Goal: Information Seeking & Learning: Learn about a topic

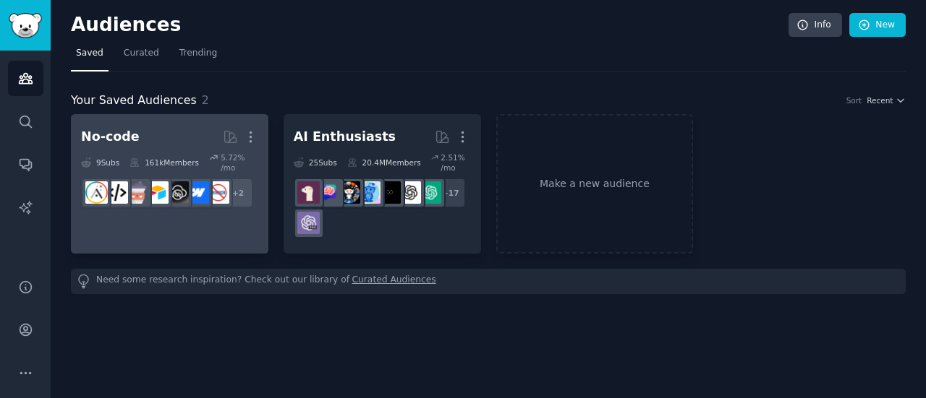
click at [200, 139] on h2 "No-code Curated by GummySearch More" at bounding box center [169, 136] width 177 height 25
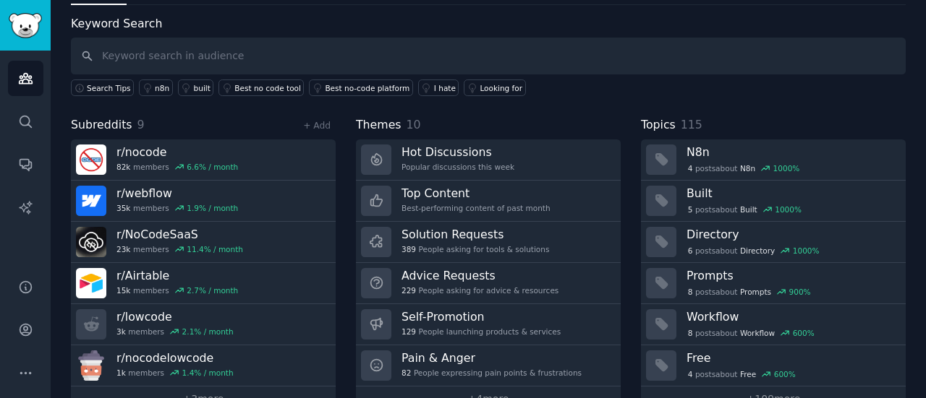
scroll to position [67, 0]
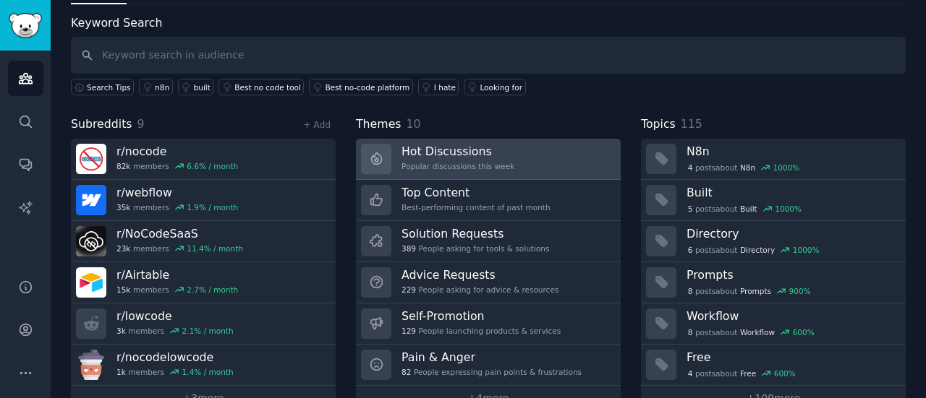
click at [472, 161] on div "Popular discussions this week" at bounding box center [457, 166] width 113 height 10
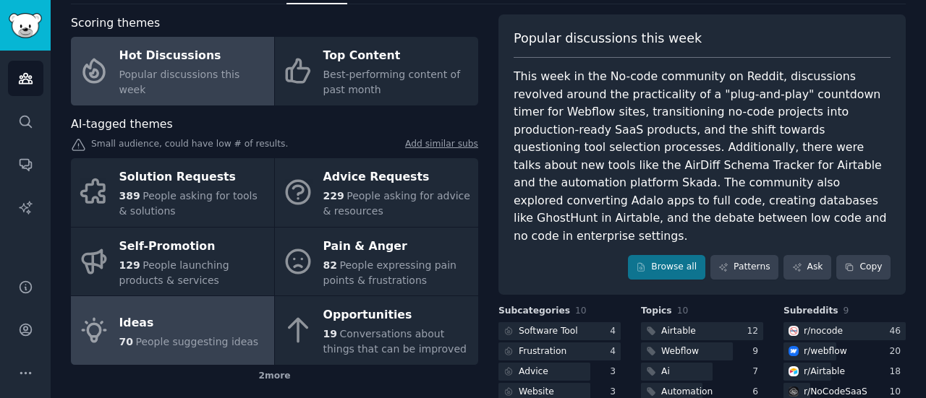
click at [217, 333] on div "Ideas" at bounding box center [189, 323] width 140 height 23
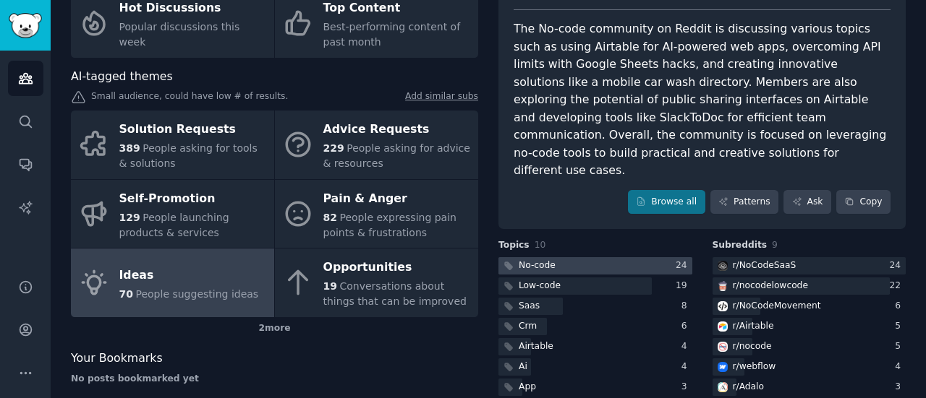
scroll to position [159, 0]
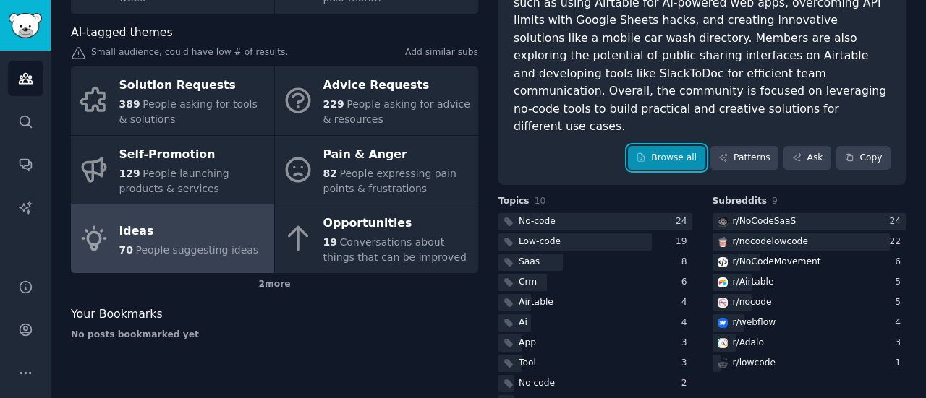
click at [672, 146] on link "Browse all" at bounding box center [666, 158] width 77 height 25
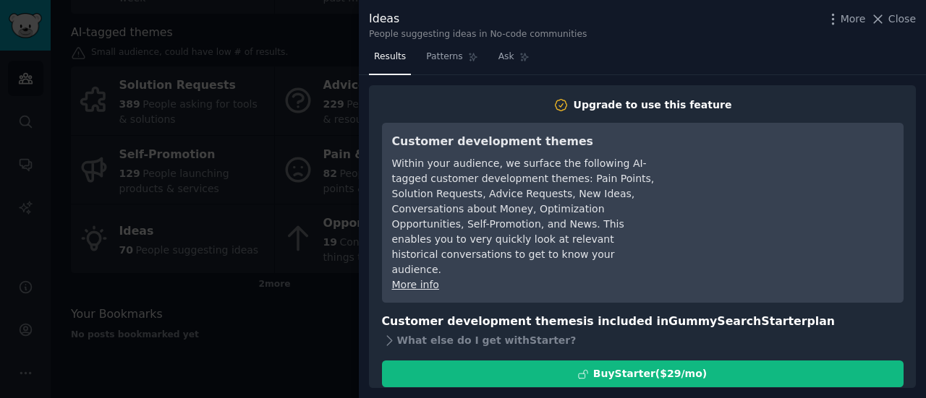
click at [278, 130] on div at bounding box center [463, 199] width 926 height 398
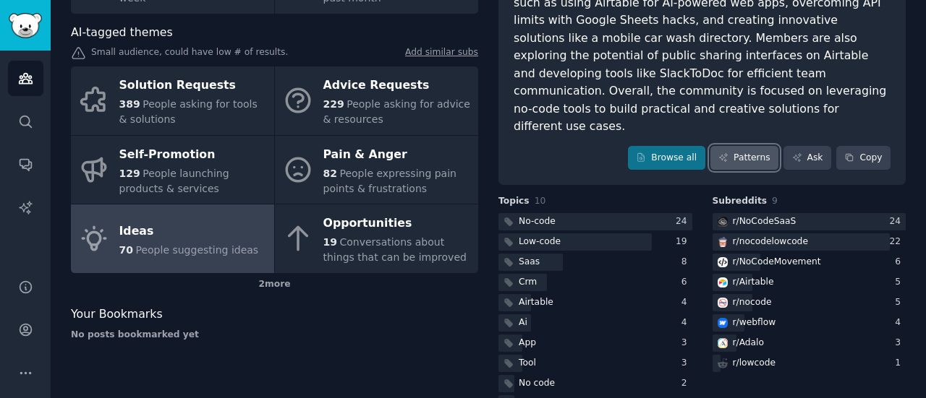
click at [735, 146] on link "Patterns" at bounding box center [744, 158] width 68 height 25
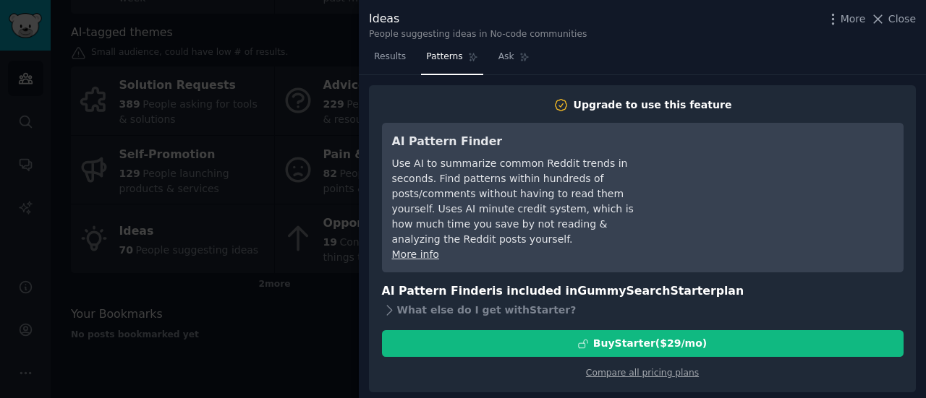
click at [283, 207] on div at bounding box center [463, 199] width 926 height 398
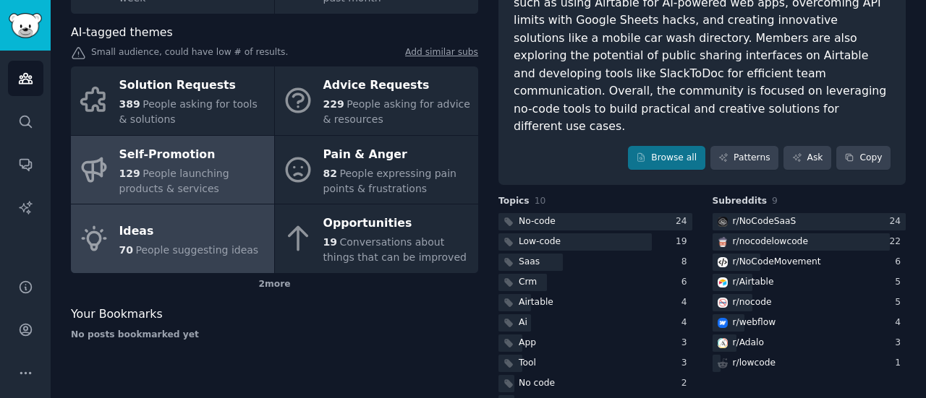
click at [205, 171] on span "People launching products & services" at bounding box center [174, 181] width 110 height 27
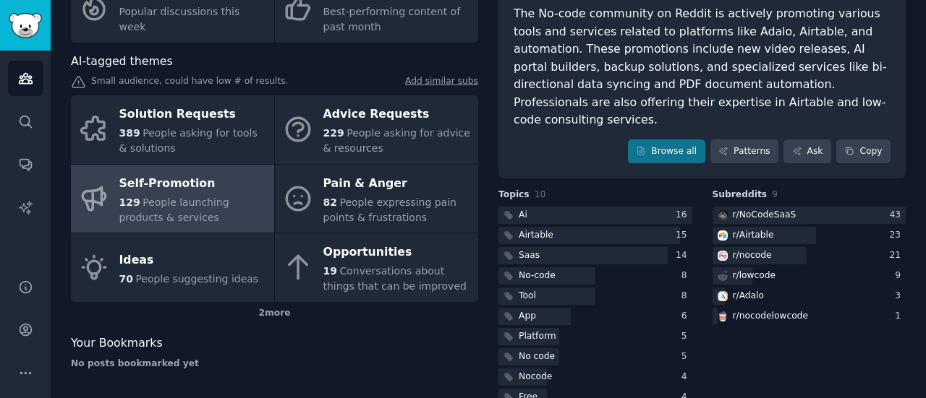
scroll to position [131, 0]
click at [556, 226] on div at bounding box center [588, 235] width 181 height 18
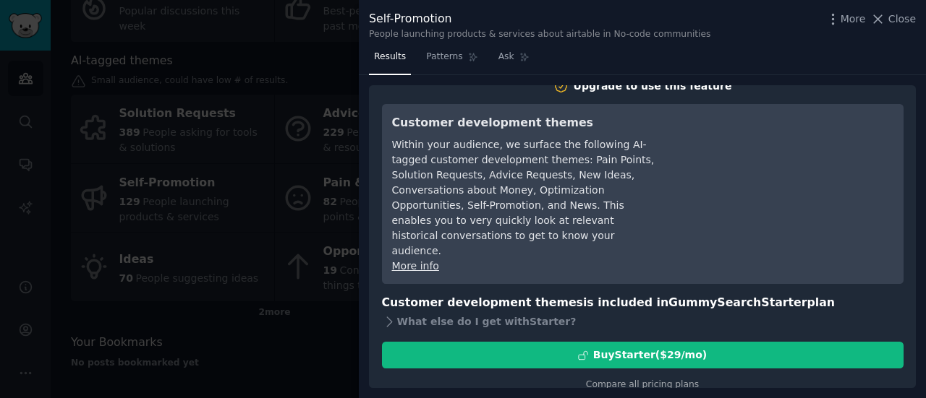
scroll to position [19, 0]
click at [315, 257] on div at bounding box center [463, 199] width 926 height 398
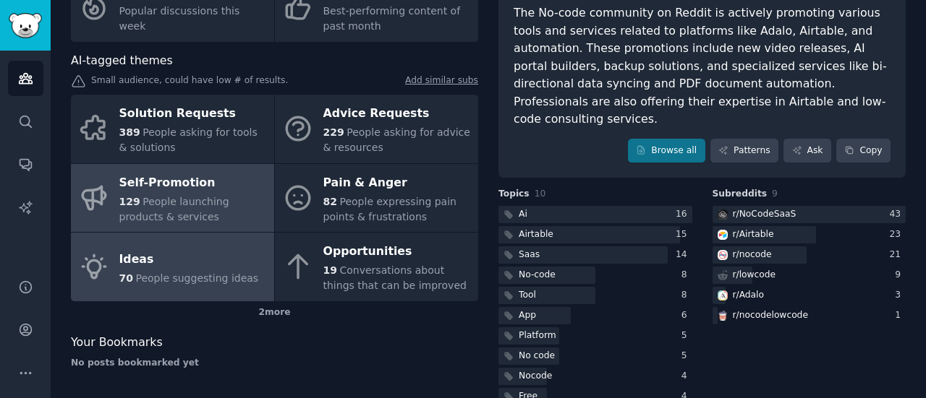
click at [178, 276] on span "People suggesting ideas" at bounding box center [196, 279] width 123 height 12
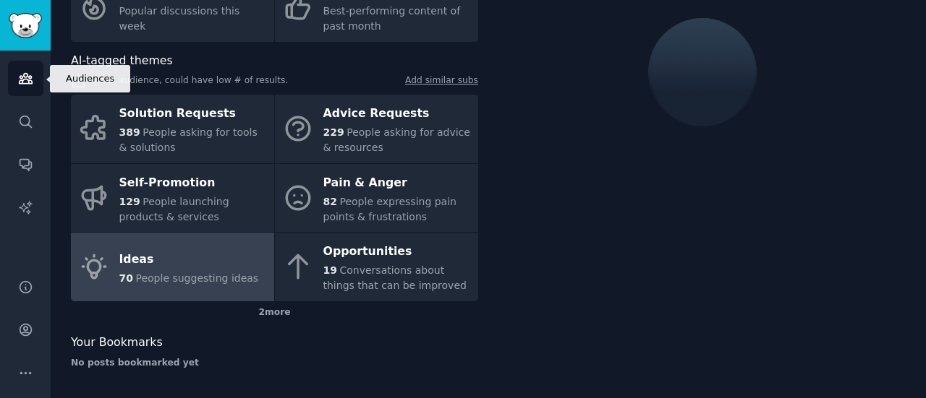
click at [14, 90] on link "Audiences" at bounding box center [25, 78] width 35 height 35
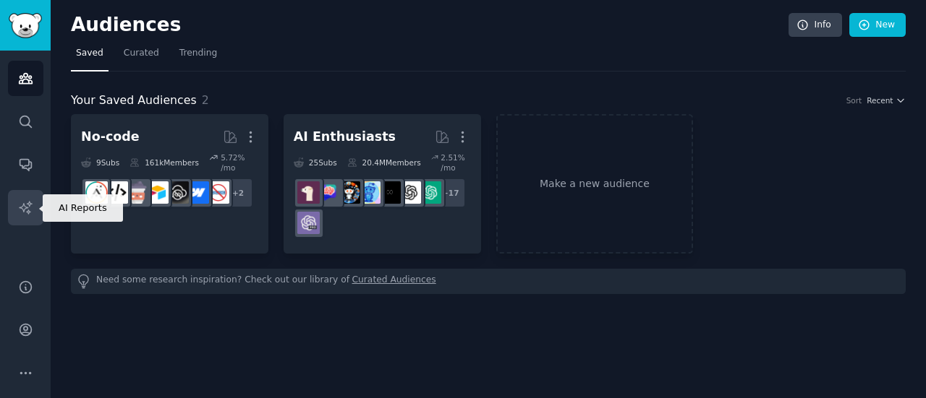
click at [27, 202] on icon "Sidebar" at bounding box center [25, 207] width 15 height 15
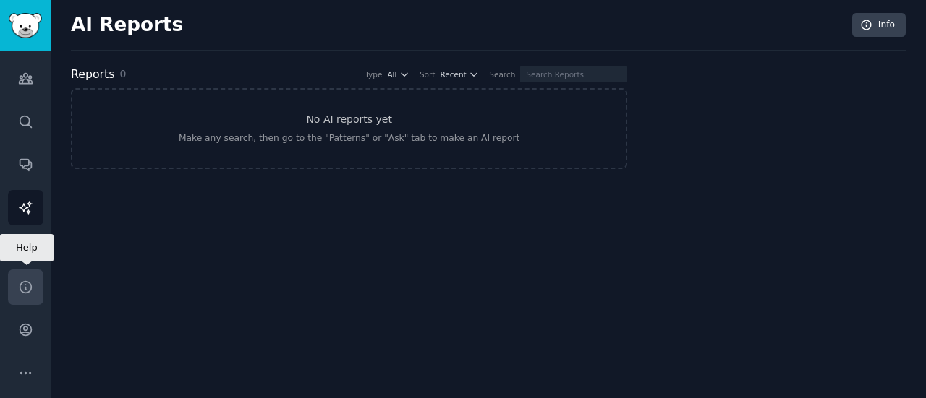
click at [27, 286] on icon "Sidebar" at bounding box center [25, 287] width 15 height 15
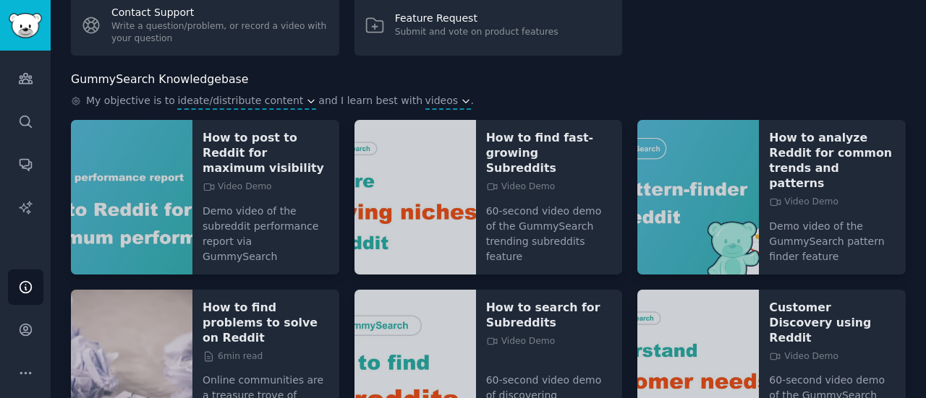
scroll to position [137, 0]
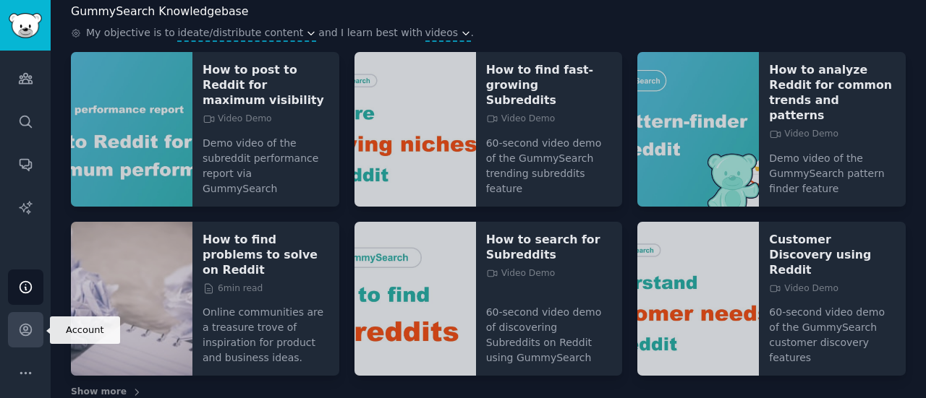
click at [22, 325] on icon "Sidebar" at bounding box center [25, 329] width 15 height 15
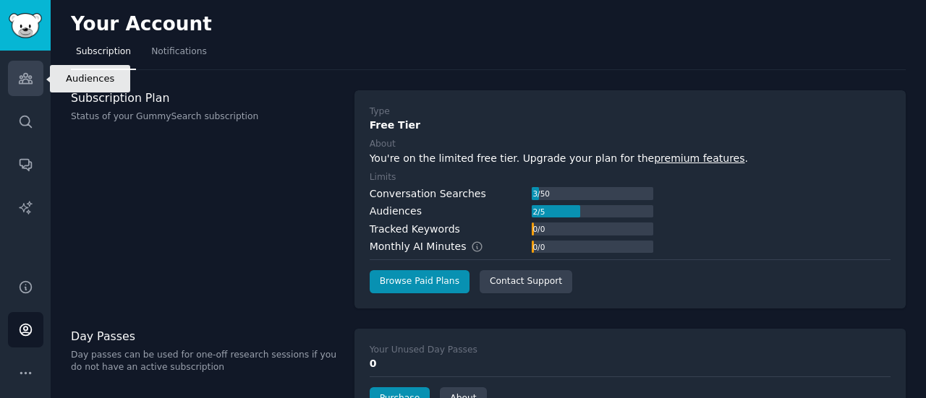
click at [25, 90] on link "Audiences" at bounding box center [25, 78] width 35 height 35
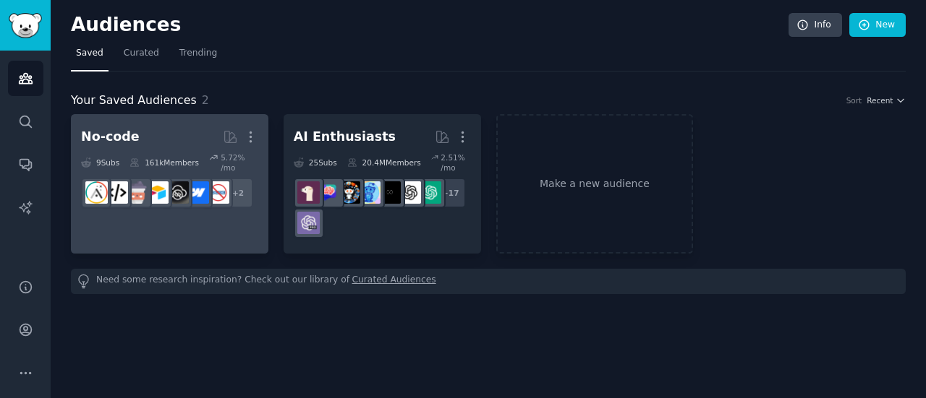
click at [145, 154] on div "161k Members" at bounding box center [163, 163] width 69 height 20
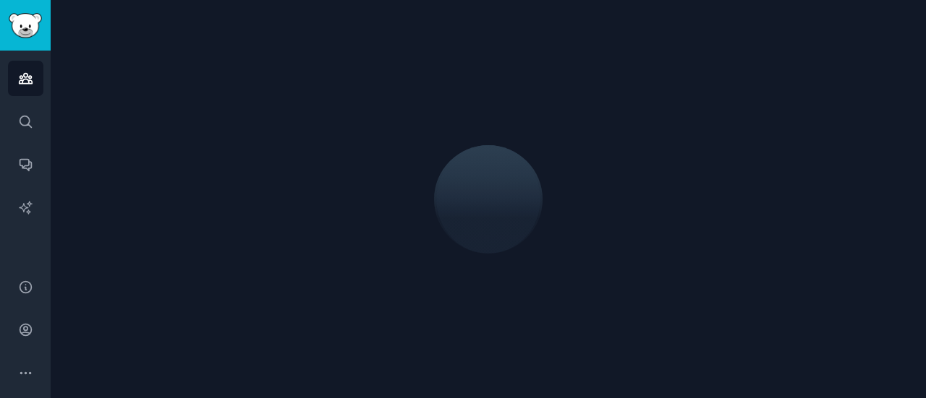
click at [145, 154] on div at bounding box center [488, 199] width 875 height 398
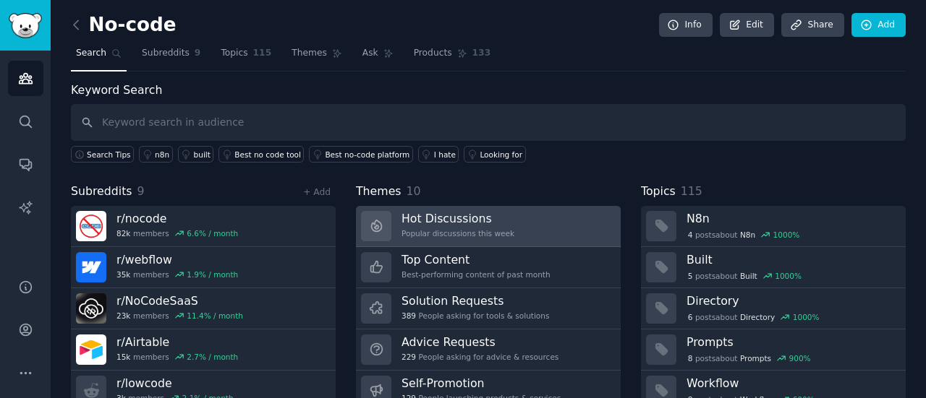
click at [393, 227] on link "Hot Discussions Popular discussions this week" at bounding box center [488, 226] width 265 height 41
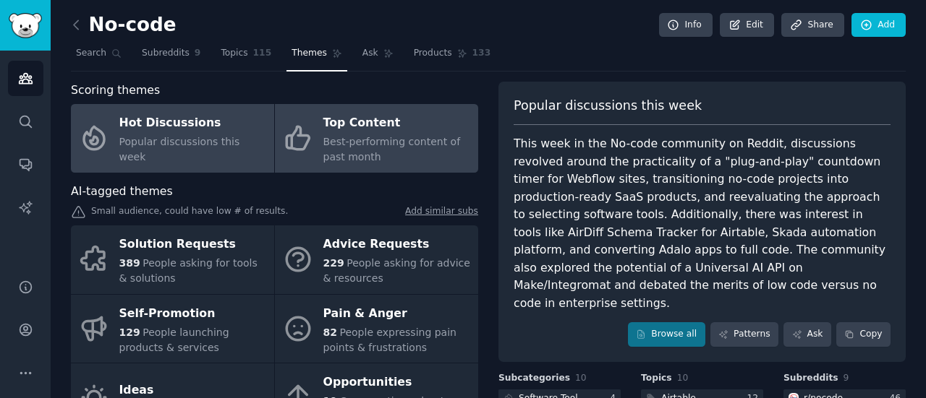
click at [404, 140] on span "Best-performing content of past month" at bounding box center [391, 149] width 137 height 27
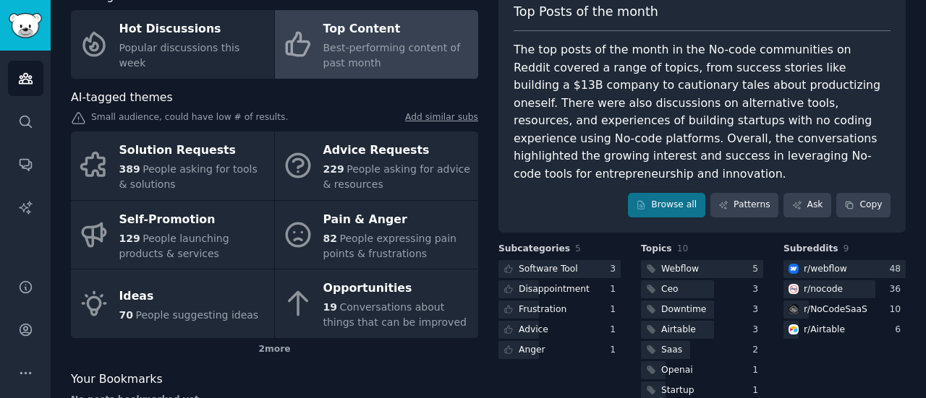
scroll to position [88, 0]
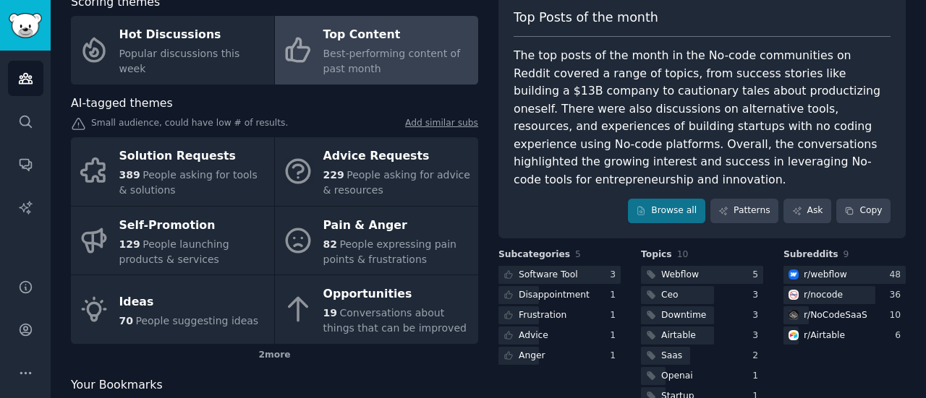
click at [578, 286] on div "Software Tool 3 Disappointment 1 Frustration 1 Advice 1 Anger 1" at bounding box center [559, 315] width 122 height 99
click at [581, 286] on div "Disappointment" at bounding box center [544, 295] width 93 height 18
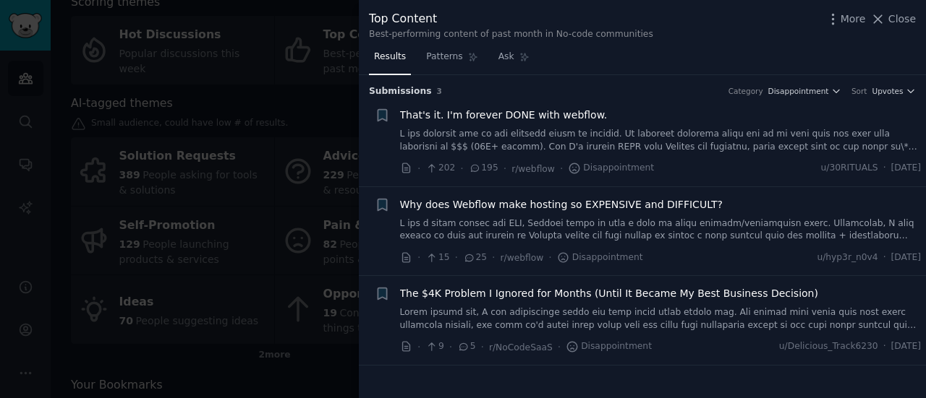
click at [318, 193] on div at bounding box center [463, 199] width 926 height 398
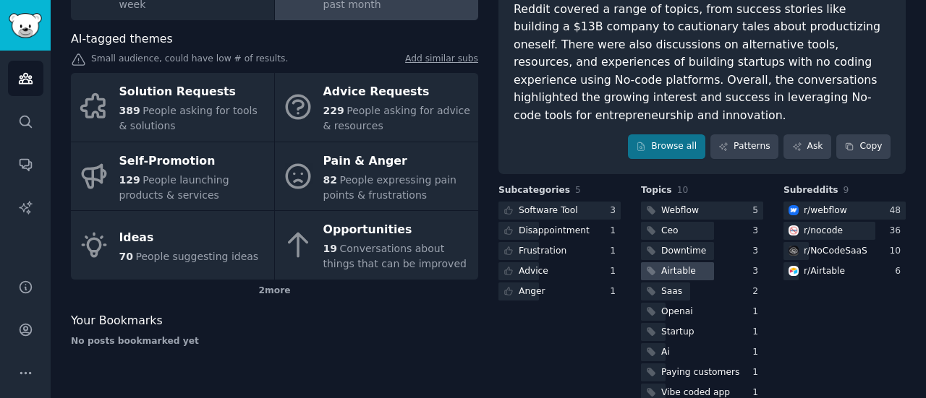
scroll to position [155, 0]
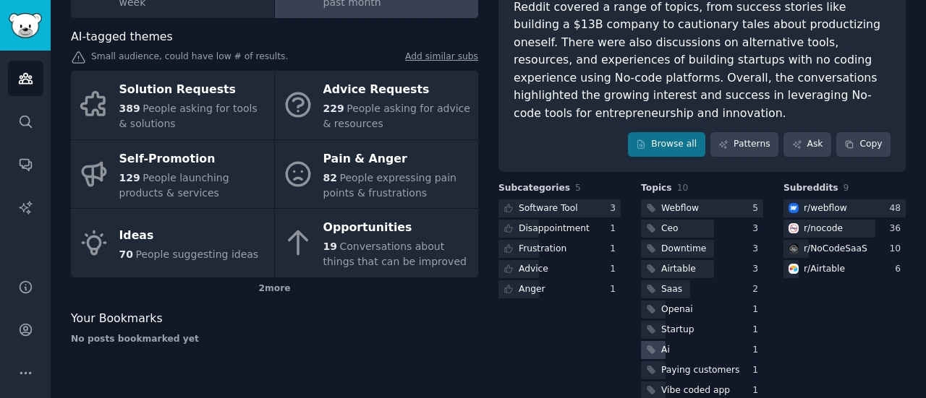
click at [693, 341] on div "Ai" at bounding box center [702, 350] width 122 height 18
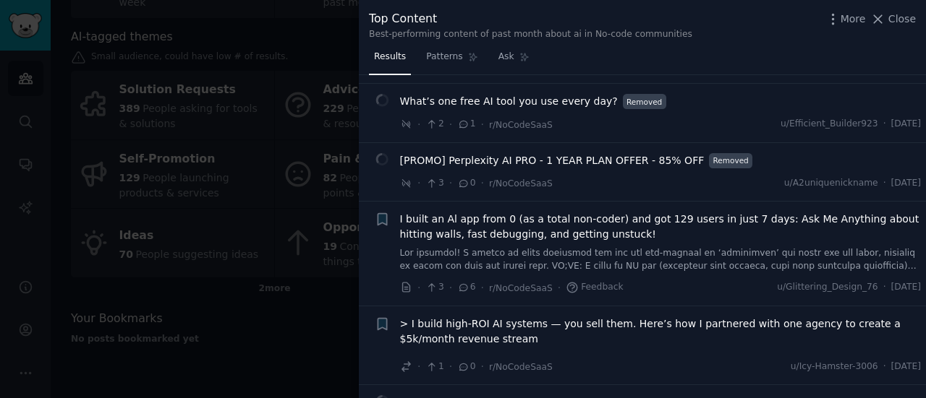
scroll to position [760, 0]
click at [432, 247] on link at bounding box center [660, 259] width 521 height 25
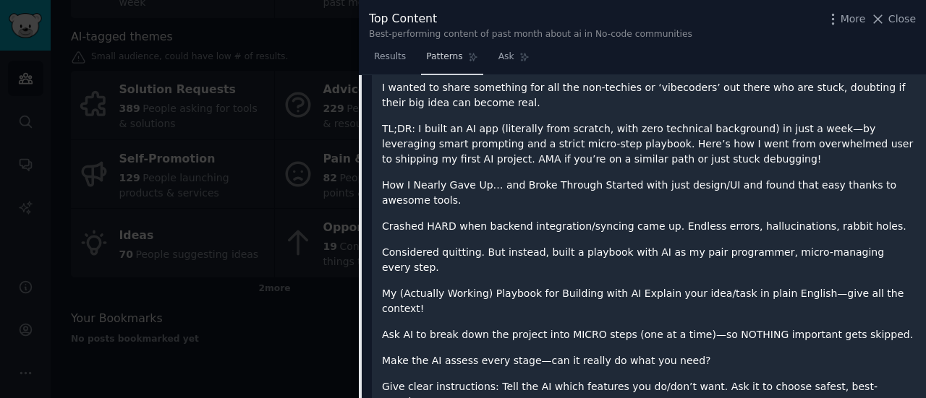
scroll to position [1082, 0]
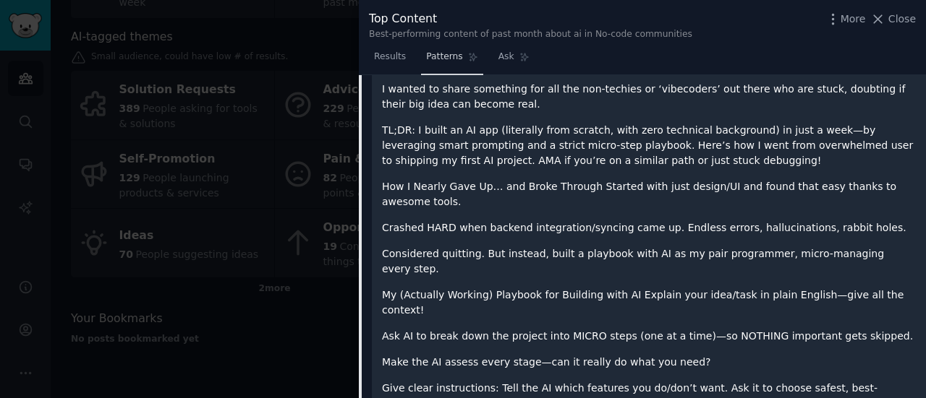
click at [443, 61] on span "Patterns" at bounding box center [444, 57] width 36 height 13
